Goal: Transaction & Acquisition: Book appointment/travel/reservation

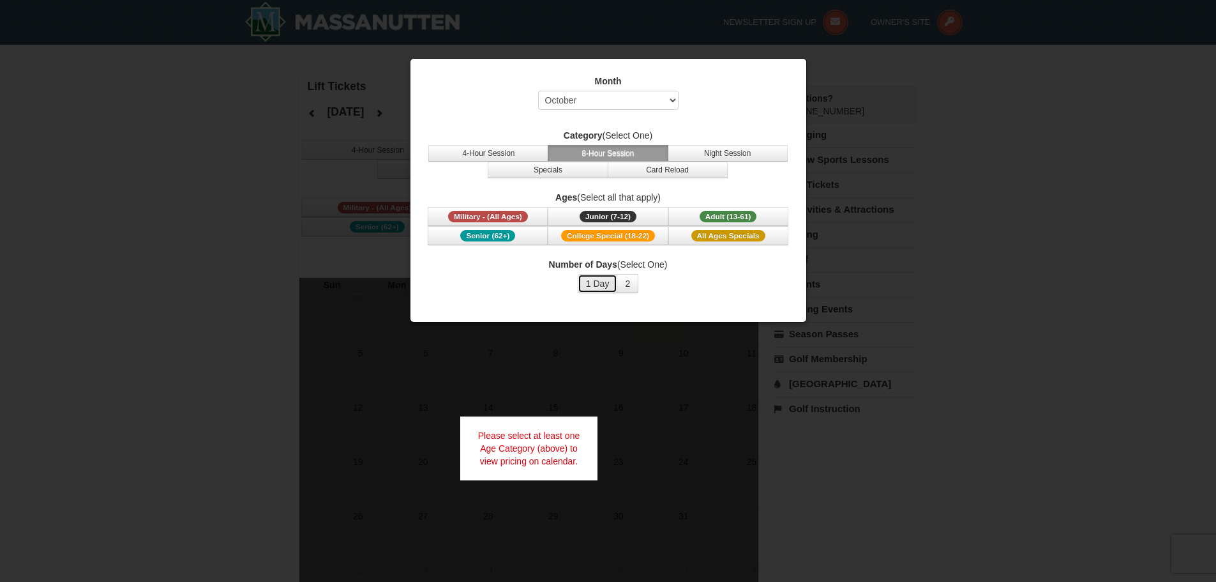
click at [608, 284] on button "1 Day" at bounding box center [598, 283] width 40 height 19
click at [624, 100] on select "Select October November December January February March April May June July Aug…" at bounding box center [608, 100] width 140 height 19
select select "2"
click at [538, 91] on select "Select October November December January February March April May June July Aug…" at bounding box center [608, 100] width 140 height 19
click at [709, 276] on div "Number of Days (Select One) 1 Day 2 3 4 5 6 7 8 9 10 11 12 13 14 15" at bounding box center [609, 275] width 364 height 35
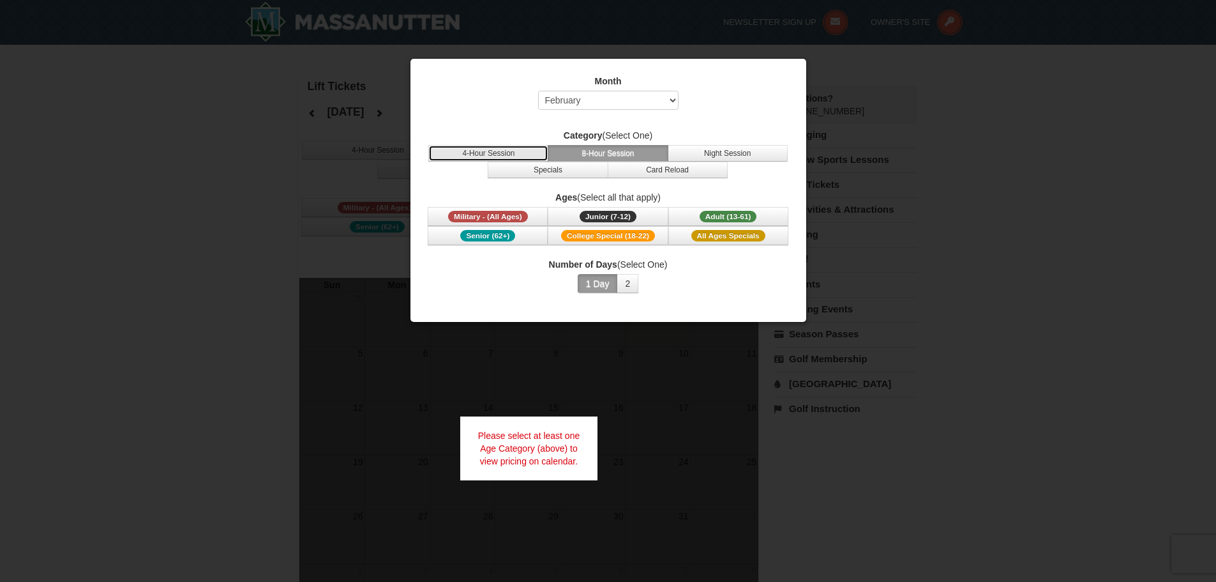
click at [533, 153] on button "4-Hour Session" at bounding box center [488, 153] width 120 height 17
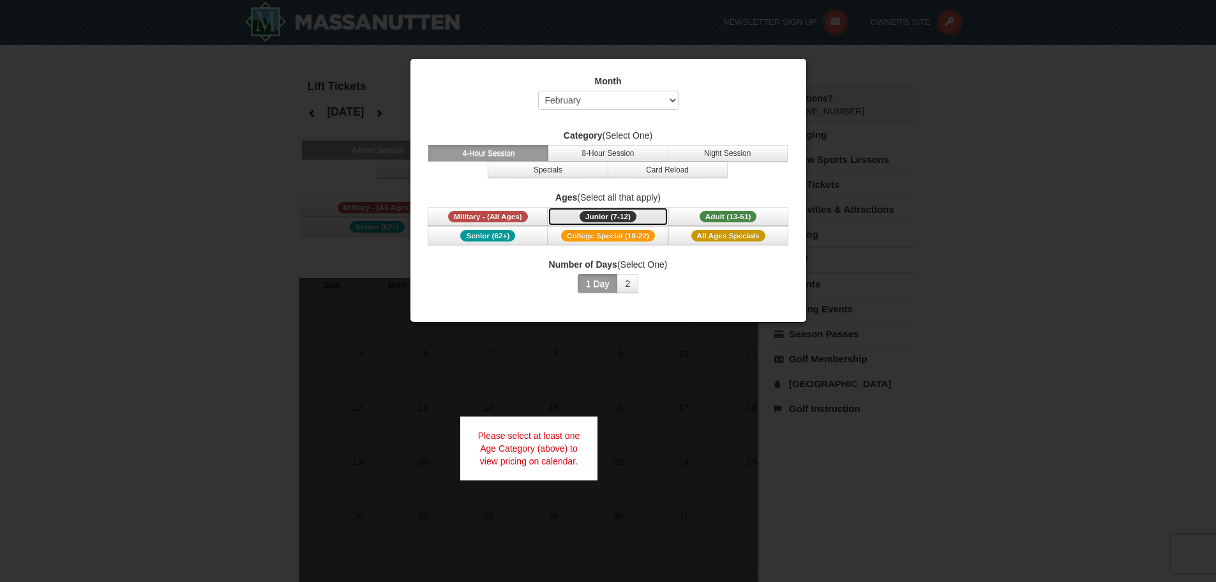
drag, startPoint x: 616, startPoint y: 215, endPoint x: 640, endPoint y: 268, distance: 58.0
click at [616, 219] on span "Junior (7-12)" at bounding box center [608, 216] width 57 height 11
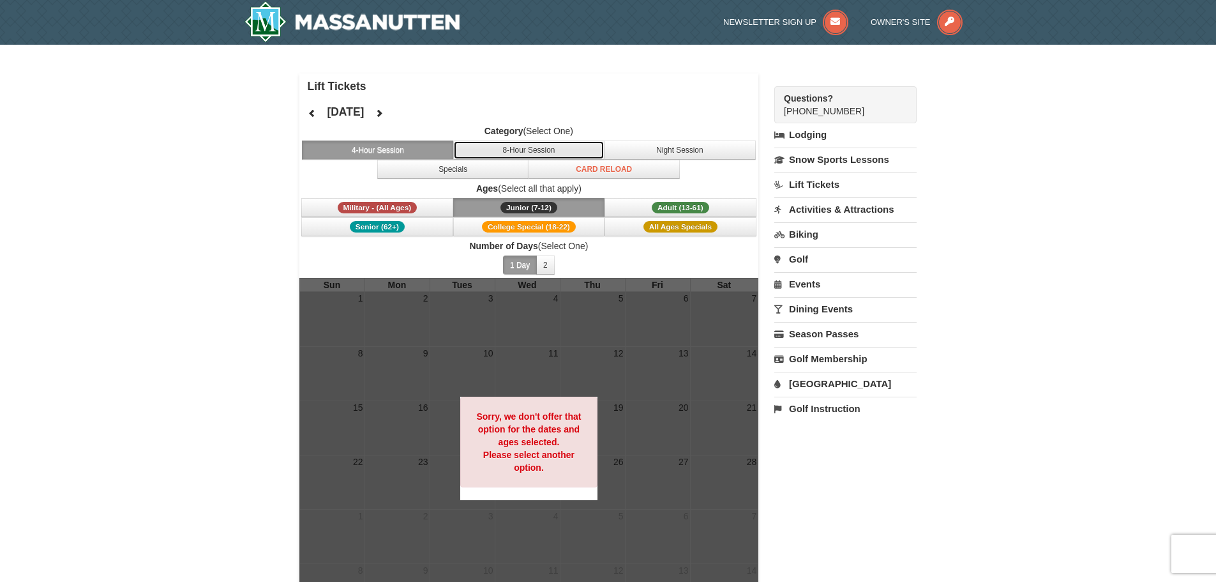
click at [554, 155] on button "8-Hour Session" at bounding box center [529, 149] width 152 height 19
click at [830, 179] on link "Lift Tickets" at bounding box center [846, 184] width 142 height 24
